Goal: Transaction & Acquisition: Book appointment/travel/reservation

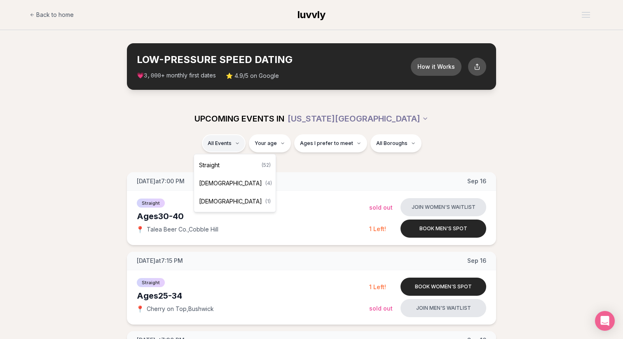
click at [235, 167] on div "Straight ( 52 )" at bounding box center [235, 165] width 78 height 18
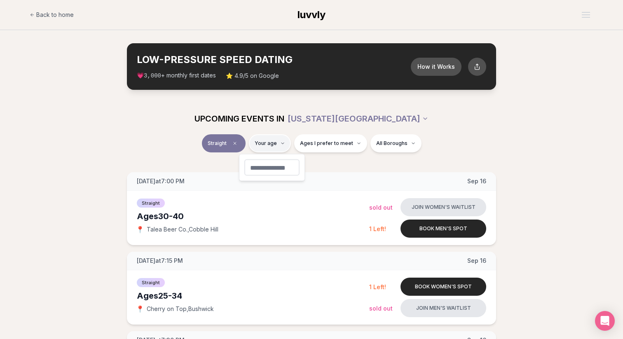
type input "**"
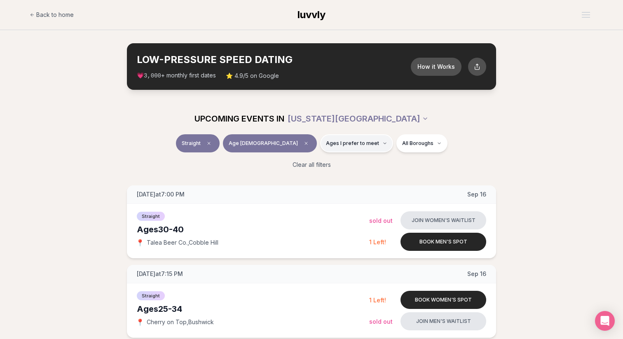
click at [328, 145] on span "Ages I prefer to meet" at bounding box center [352, 143] width 53 height 7
click at [330, 163] on span "Younger than me" at bounding box center [329, 163] width 46 height 8
click at [302, 163] on button "Younger than me" at bounding box center [298, 163] width 7 height 7
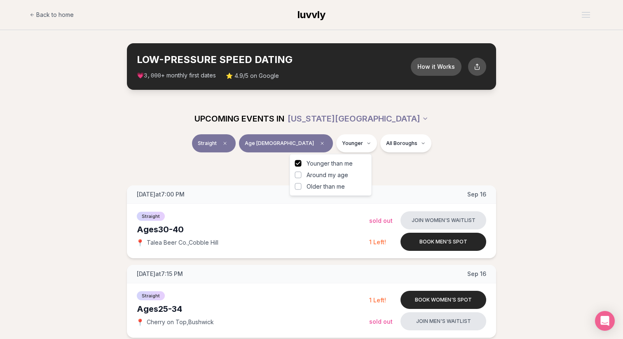
click at [330, 173] on span "Around my age" at bounding box center [327, 175] width 42 height 8
click at [302, 173] on button "Around my age" at bounding box center [298, 175] width 7 height 7
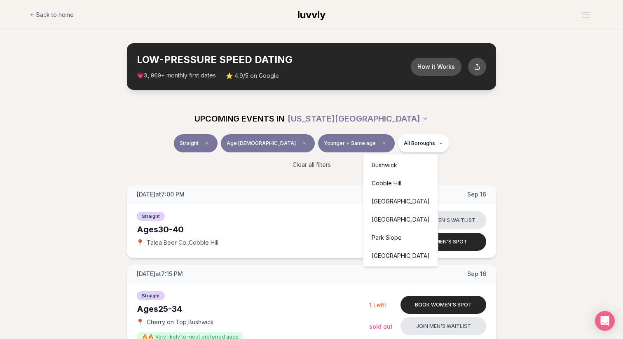
click at [388, 253] on div "[GEOGRAPHIC_DATA]" at bounding box center [400, 256] width 71 height 18
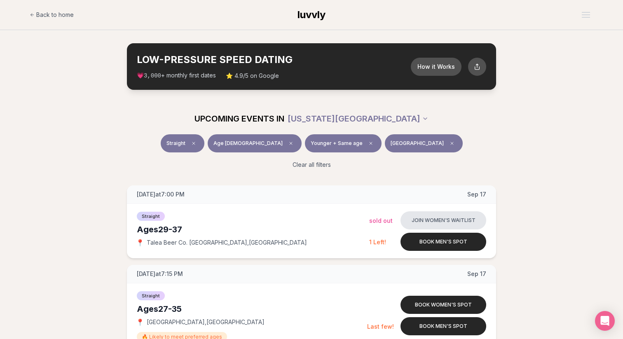
click at [395, 144] on span "[GEOGRAPHIC_DATA]" at bounding box center [416, 143] width 53 height 7
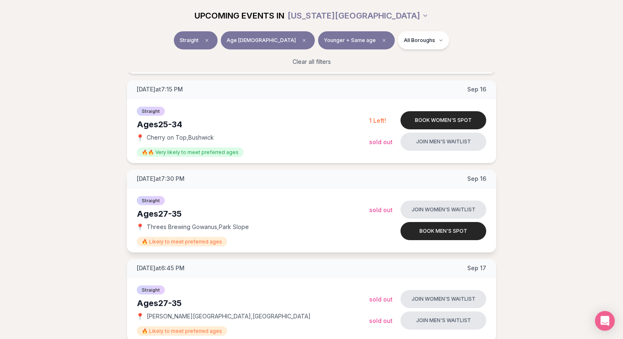
scroll to position [187, 0]
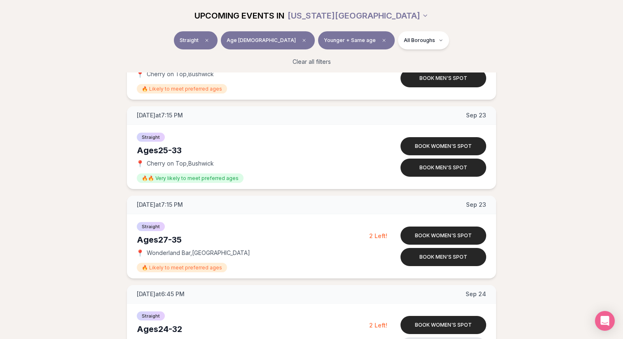
scroll to position [685, 0]
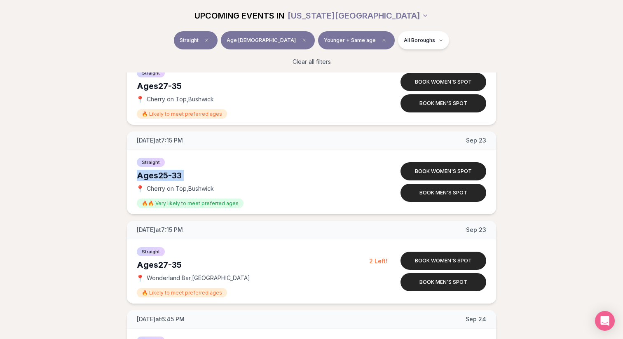
scroll to position [658, 0]
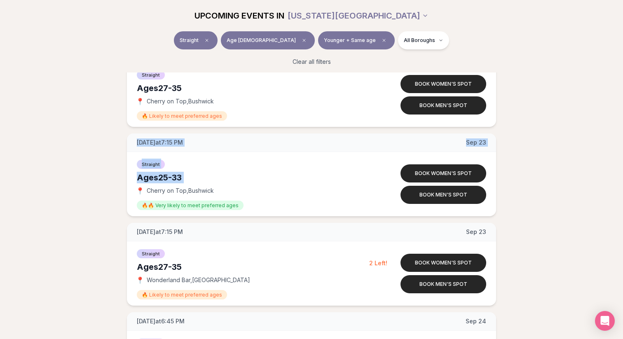
drag, startPoint x: 62, startPoint y: 140, endPoint x: 62, endPoint y: 193, distance: 52.3
drag, startPoint x: 62, startPoint y: 196, endPoint x: 65, endPoint y: 124, distance: 71.7
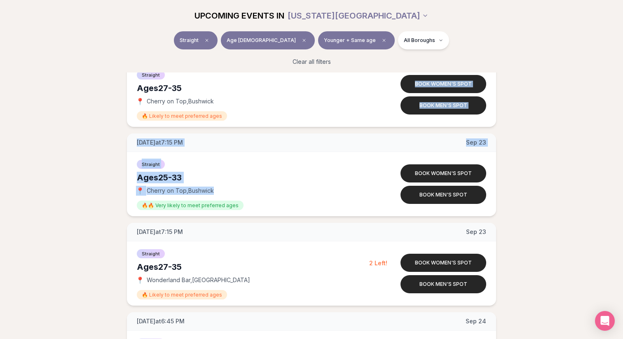
drag, startPoint x: 65, startPoint y: 124, endPoint x: 65, endPoint y: 179, distance: 54.4
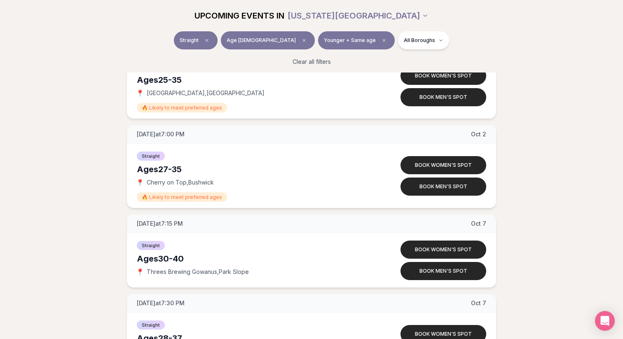
scroll to position [1953, 0]
